Goal: Information Seeking & Learning: Learn about a topic

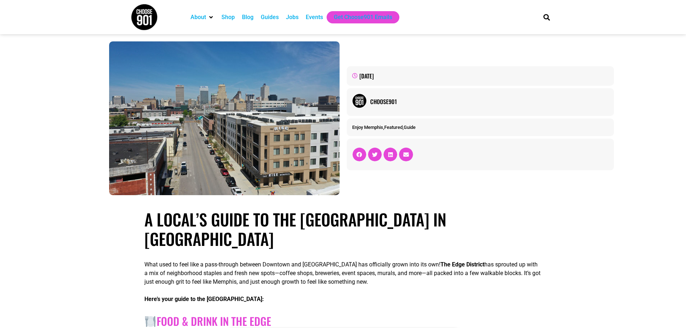
click at [270, 17] on div "Guides" at bounding box center [270, 17] width 18 height 9
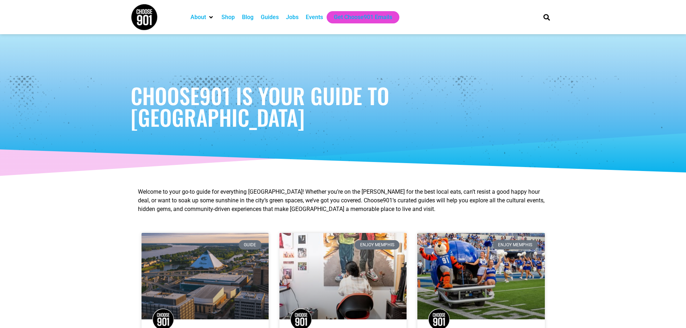
click at [315, 18] on div "Events" at bounding box center [314, 17] width 17 height 9
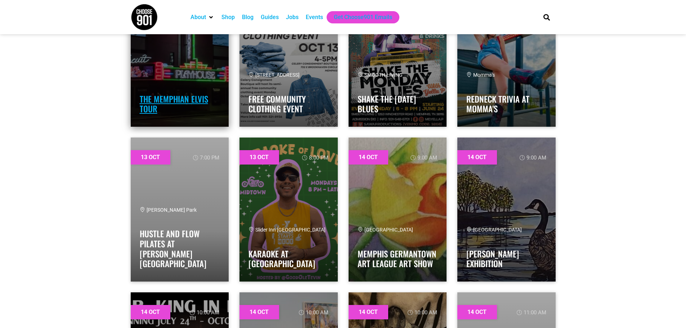
scroll to position [6623, 0]
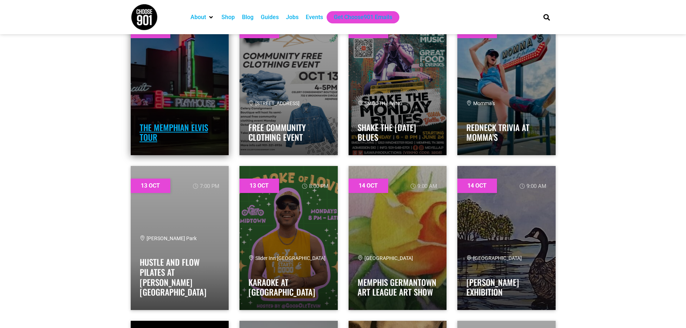
click at [176, 126] on link "THE MEMPHIAN ELVIS TOUR" at bounding box center [174, 132] width 68 height 22
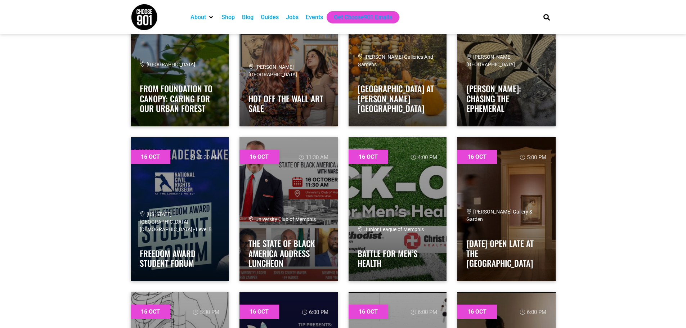
scroll to position [8386, 0]
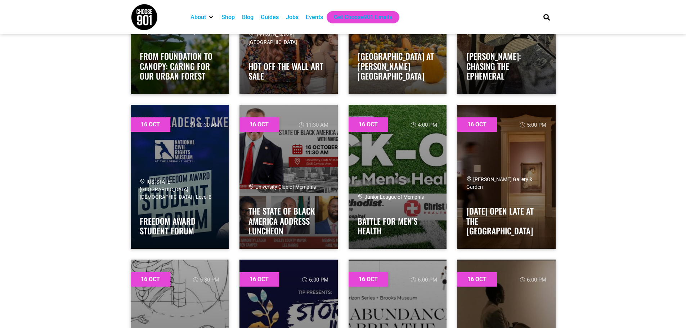
click at [232, 18] on div "Shop" at bounding box center [227, 17] width 13 height 9
